Goal: Find specific page/section: Find specific page/section

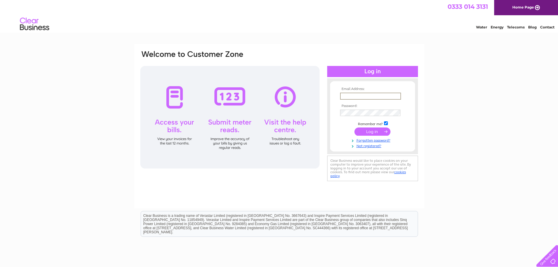
click at [371, 94] on input "text" at bounding box center [370, 96] width 61 height 7
type input "[EMAIL_ADDRESS][DOMAIN_NAME]"
click at [375, 128] on input "submit" at bounding box center [372, 131] width 36 height 8
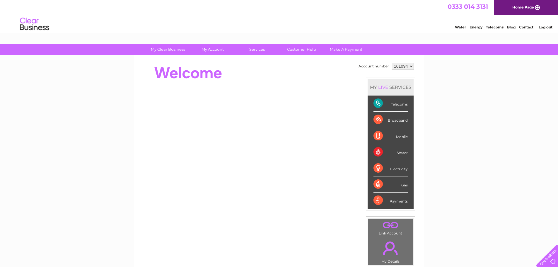
click at [379, 104] on div "Telecoms" at bounding box center [390, 103] width 34 height 16
click at [373, 104] on div "Telecoms" at bounding box center [390, 103] width 34 height 16
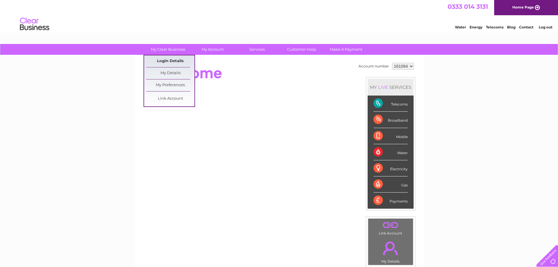
click at [167, 61] on link "Login Details" at bounding box center [170, 61] width 48 height 12
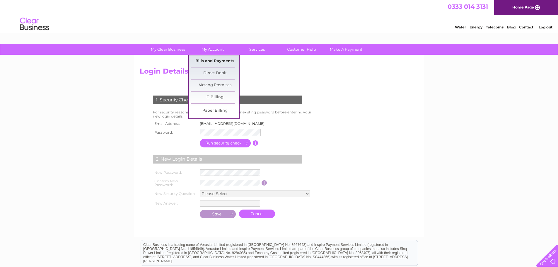
click at [206, 60] on link "Bills and Payments" at bounding box center [215, 61] width 48 height 12
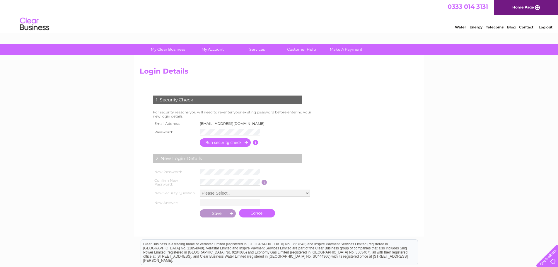
click at [235, 142] on input "button" at bounding box center [226, 142] width 52 height 8
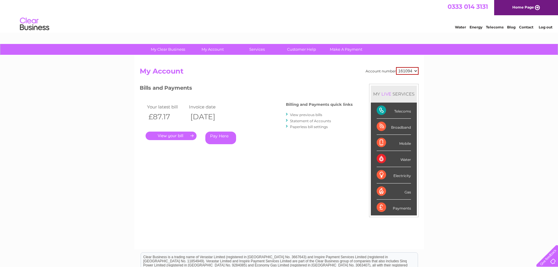
click at [185, 135] on link "." at bounding box center [171, 136] width 51 height 8
